Goal: Use online tool/utility: Utilize a website feature to perform a specific function

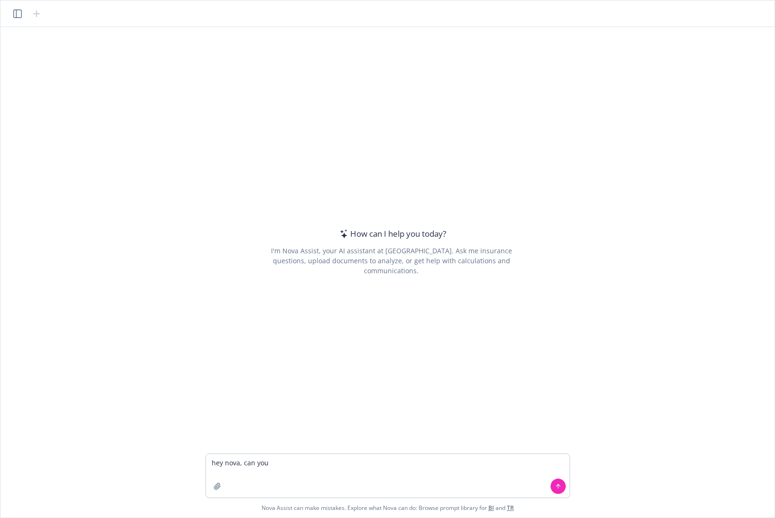
type textarea "hey nova, can you"
click at [17, 14] on icon "button" at bounding box center [17, 13] width 9 height 9
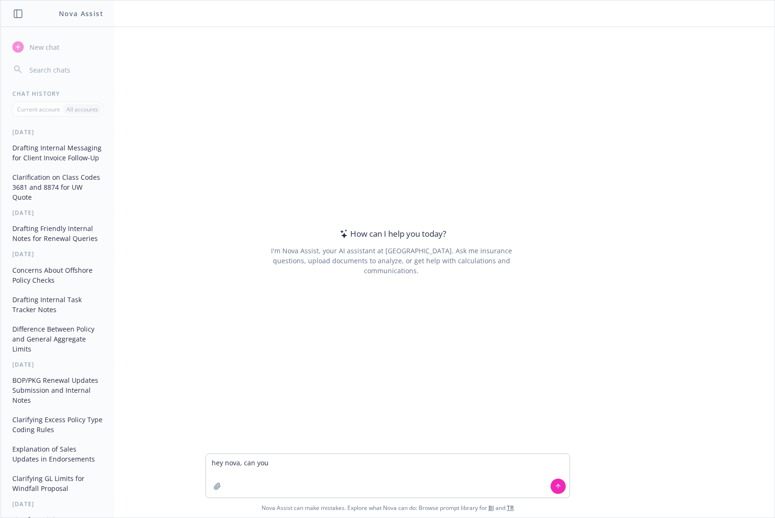
click at [39, 151] on button "Drafting Internal Messaging for Client Invoice Follow-Up" at bounding box center [58, 153] width 98 height 26
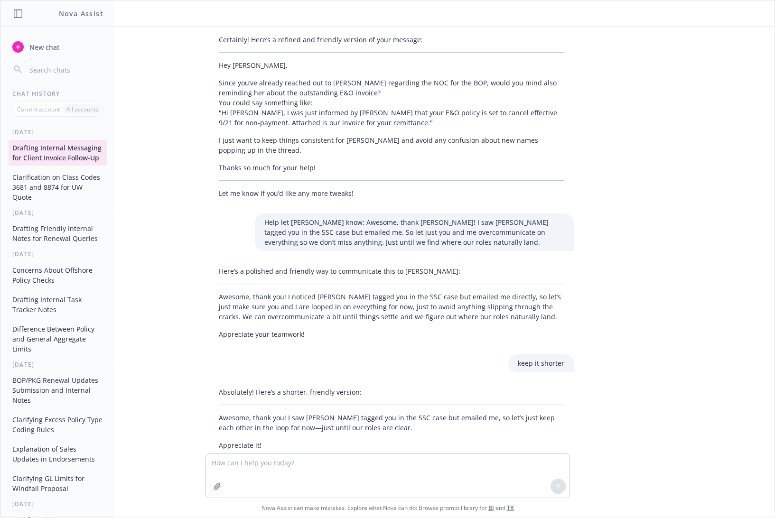
scroll to position [770, 0]
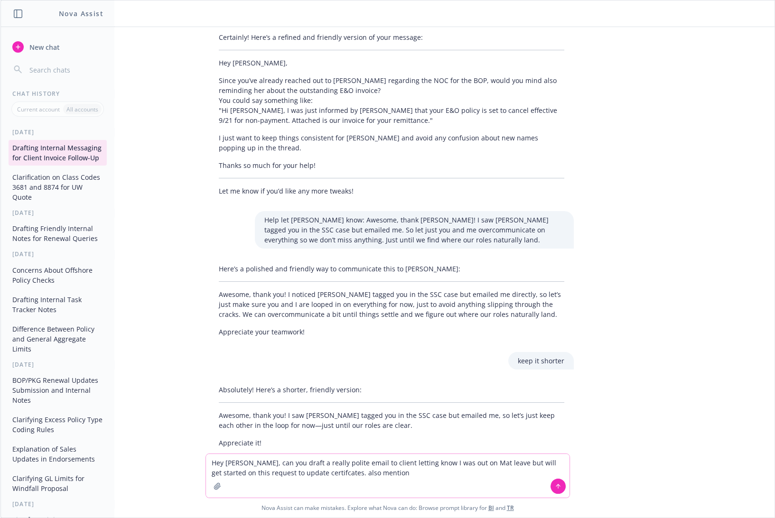
drag, startPoint x: 369, startPoint y: 472, endPoint x: 317, endPoint y: 470, distance: 52.2
click at [317, 470] on textarea "Hey [PERSON_NAME], can you draft a really polite email to client letting know I…" at bounding box center [387, 476] width 363 height 44
type textarea "Hey [PERSON_NAME], can you draft a really polite email to client letting know I…"
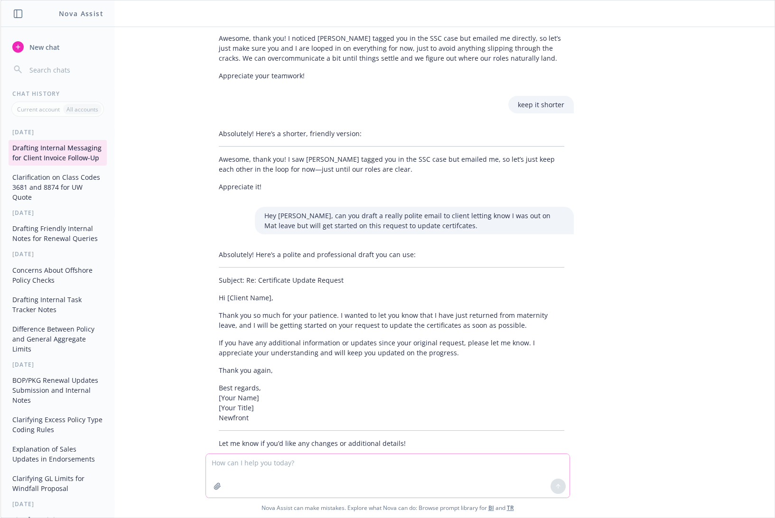
scroll to position [1026, 0]
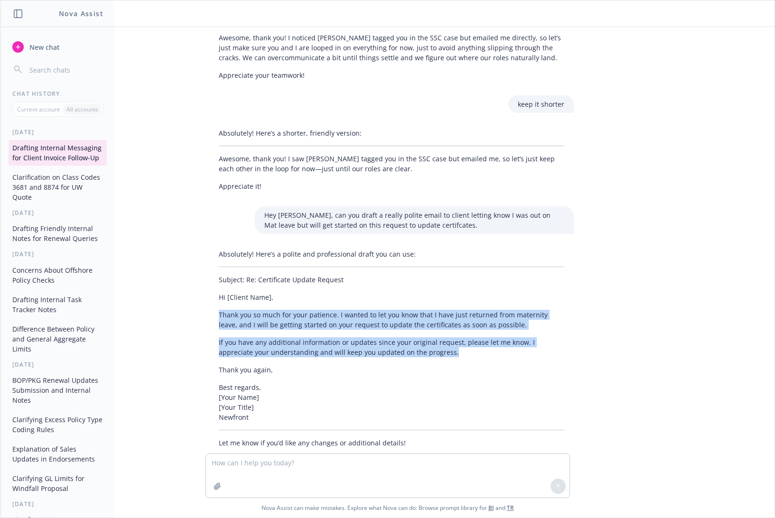
drag, startPoint x: 213, startPoint y: 291, endPoint x: 475, endPoint y: 329, distance: 265.6
click at [475, 329] on div "Absolutely! Here’s a polite and professional draft you can use: Subject: Re: Ce…" at bounding box center [391, 348] width 364 height 206
copy div "Thank you so much for your patience. I wanted to let you know that I have just …"
